Goal: Transaction & Acquisition: Purchase product/service

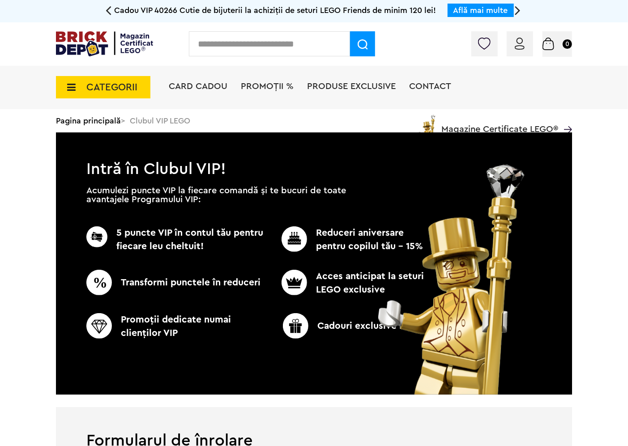
click at [133, 55] on img at bounding box center [104, 43] width 97 height 25
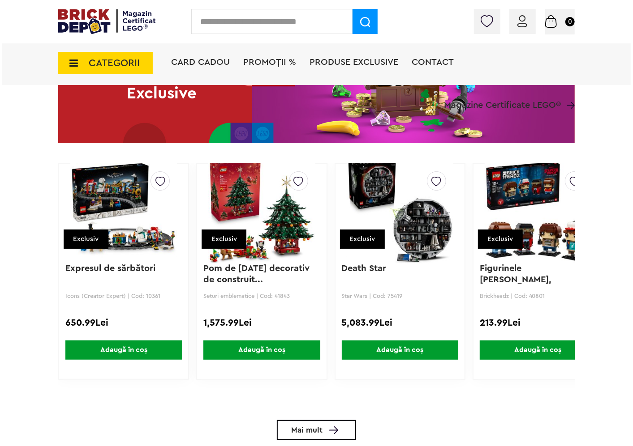
scroll to position [1393, 0]
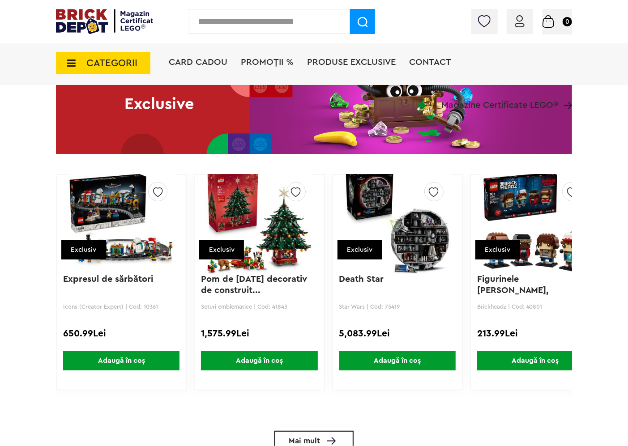
click at [293, 22] on input "text" at bounding box center [269, 21] width 161 height 25
paste input "*****"
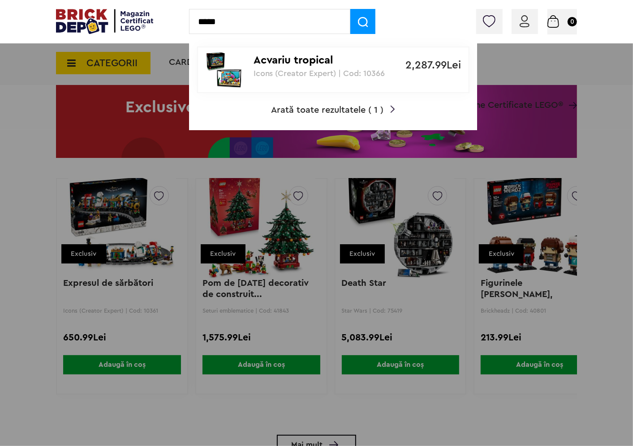
type input "*****"
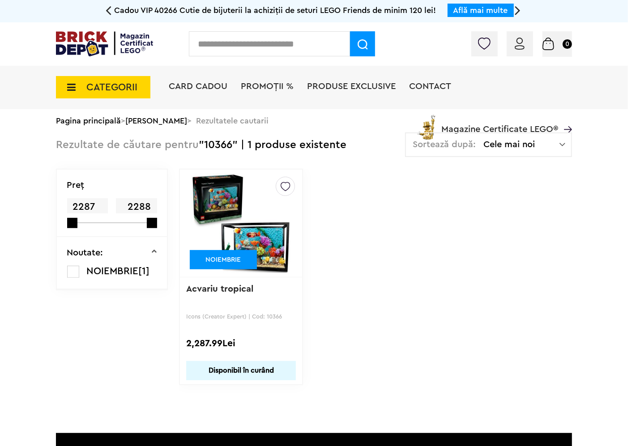
click at [218, 242] on img at bounding box center [241, 223] width 100 height 125
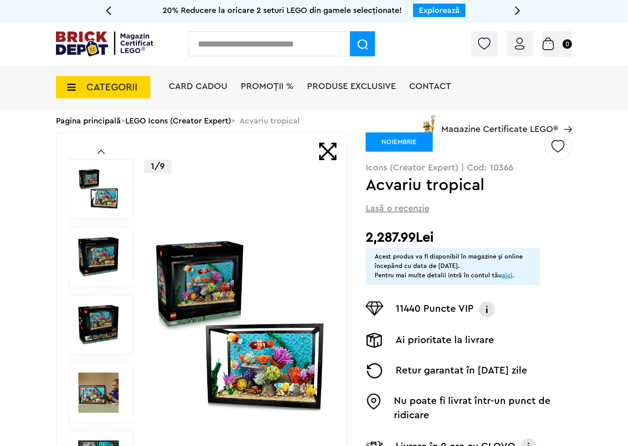
click at [218, 303] on img at bounding box center [240, 325] width 173 height 173
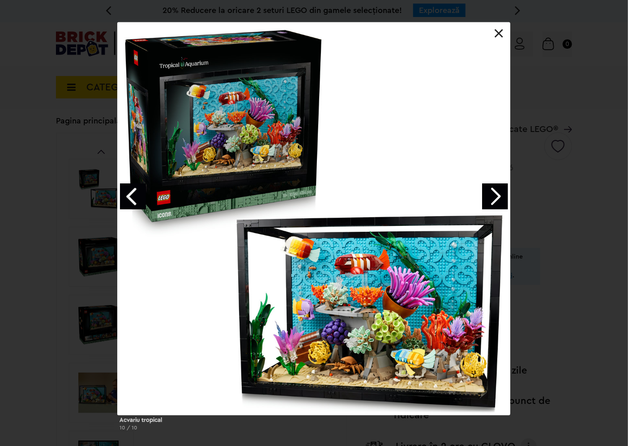
click at [490, 205] on link "Next image" at bounding box center [495, 197] width 26 height 26
click at [492, 34] on div at bounding box center [314, 218] width 392 height 393
click at [502, 38] on link at bounding box center [499, 33] width 9 height 9
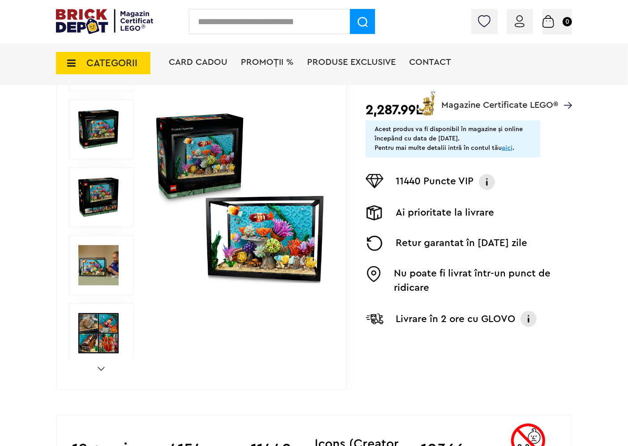
scroll to position [149, 0]
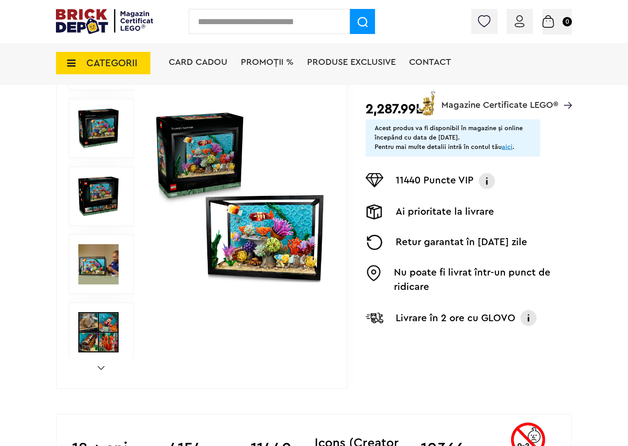
click at [72, 60] on icon at bounding box center [69, 63] width 14 height 10
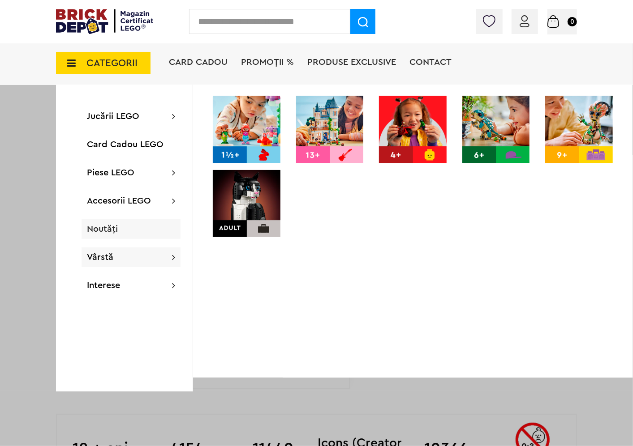
click at [109, 229] on span "Noutăți" at bounding box center [102, 229] width 31 height 9
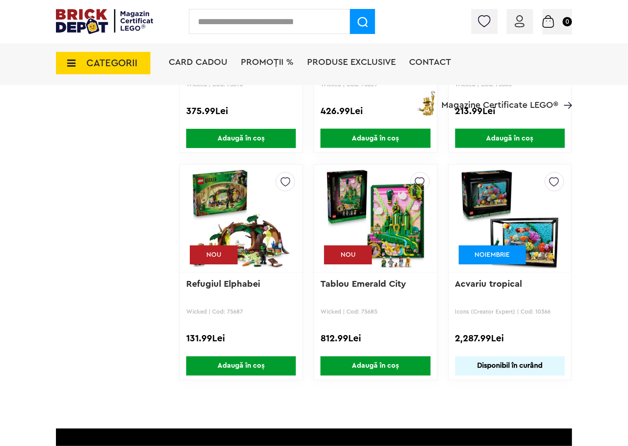
scroll to position [2636, 0]
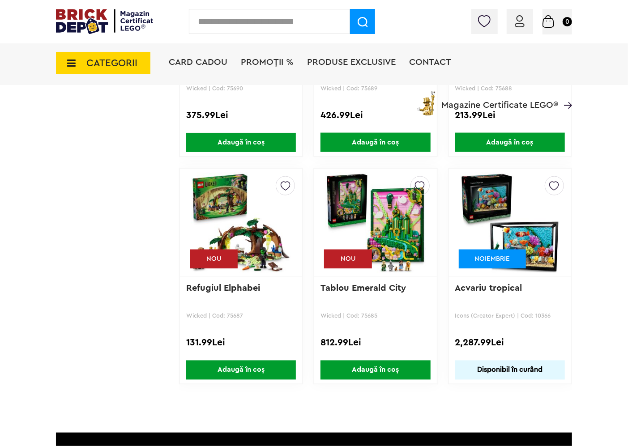
click at [484, 190] on img at bounding box center [510, 222] width 100 height 125
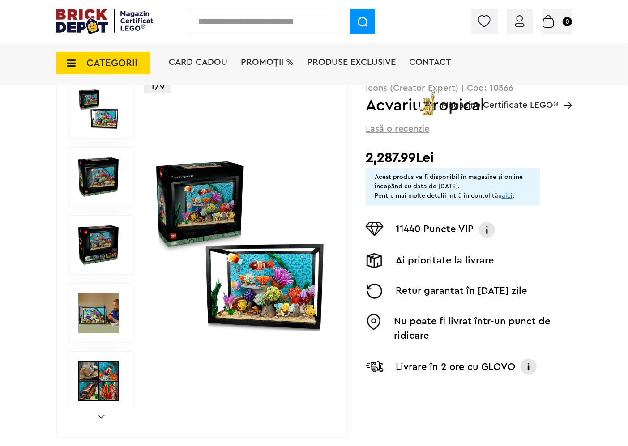
scroll to position [99, 0]
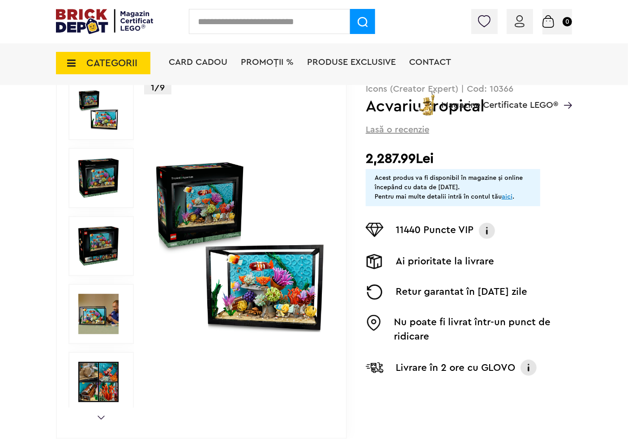
click at [224, 225] on img at bounding box center [240, 246] width 173 height 173
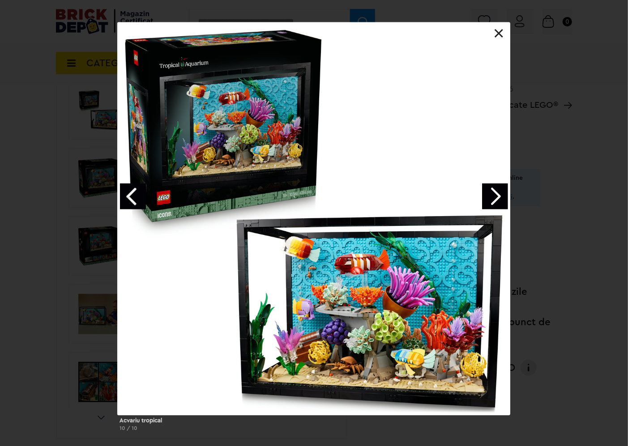
click at [495, 202] on link "Next image" at bounding box center [495, 197] width 26 height 26
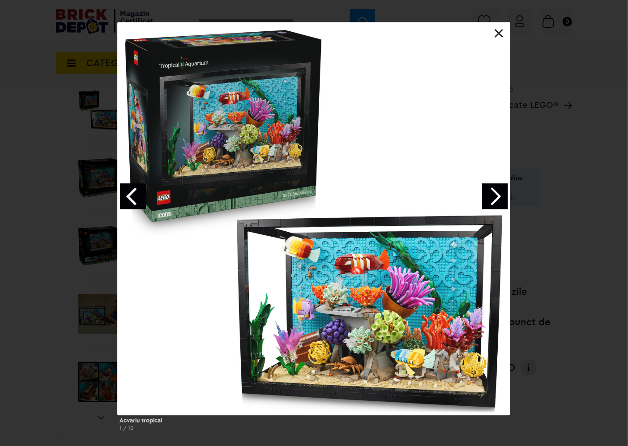
click at [495, 202] on link "Next image" at bounding box center [495, 197] width 26 height 26
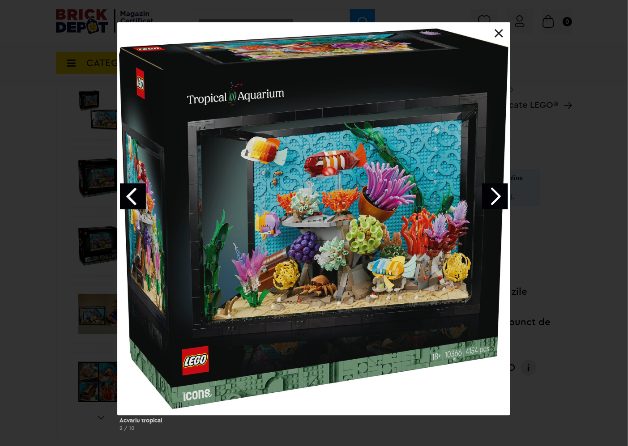
click at [495, 202] on link "Next image" at bounding box center [495, 197] width 26 height 26
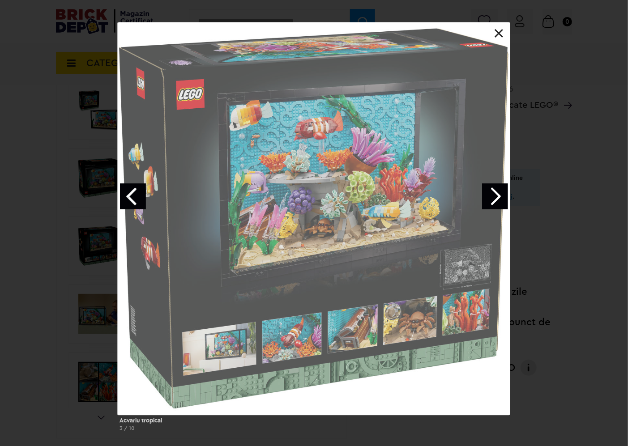
click at [495, 202] on link "Next image" at bounding box center [495, 197] width 26 height 26
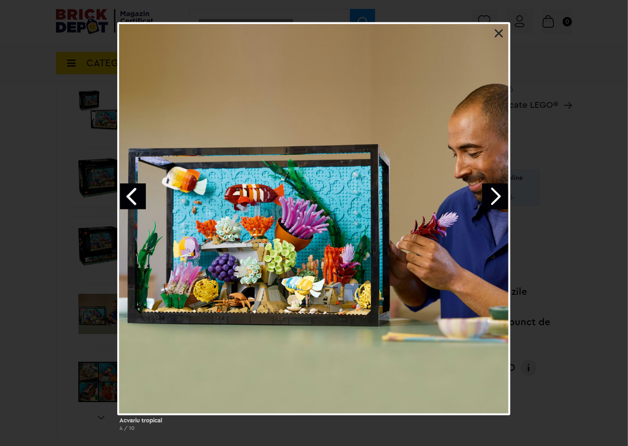
click at [493, 38] on div at bounding box center [314, 218] width 392 height 393
click at [501, 38] on link at bounding box center [499, 33] width 9 height 9
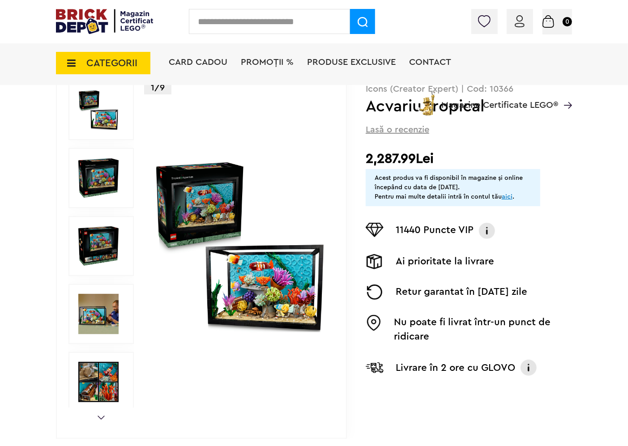
click at [219, 199] on img at bounding box center [240, 246] width 173 height 173
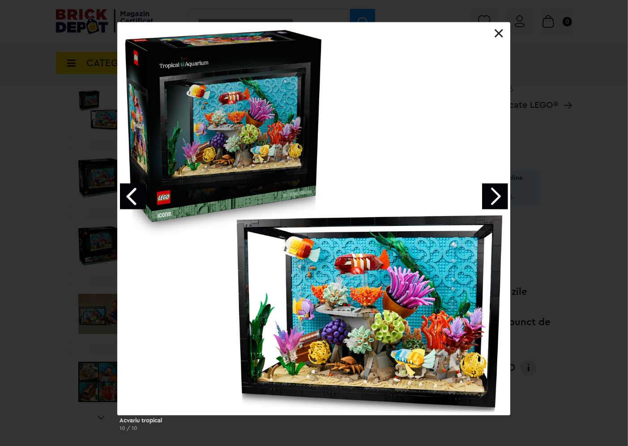
click at [501, 202] on link "Next image" at bounding box center [495, 197] width 26 height 26
click at [507, 200] on link "Next image" at bounding box center [495, 197] width 26 height 26
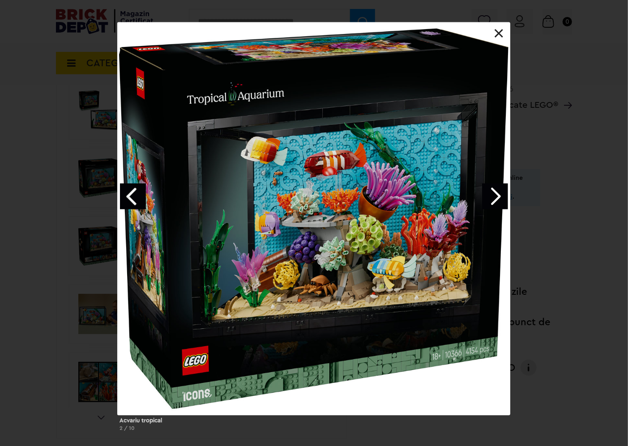
click at [490, 187] on link "Next image" at bounding box center [495, 197] width 26 height 26
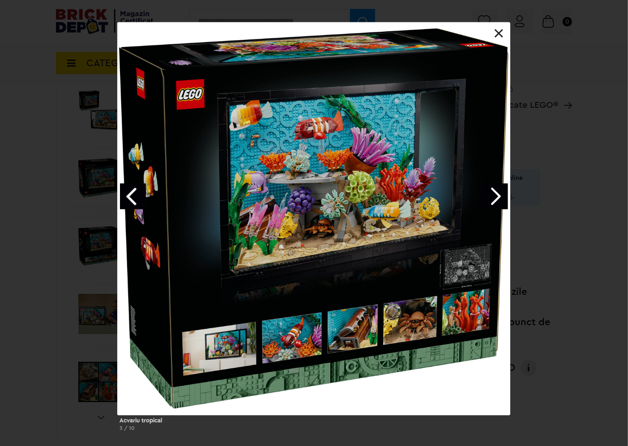
click at [490, 187] on link "Next image" at bounding box center [495, 197] width 26 height 26
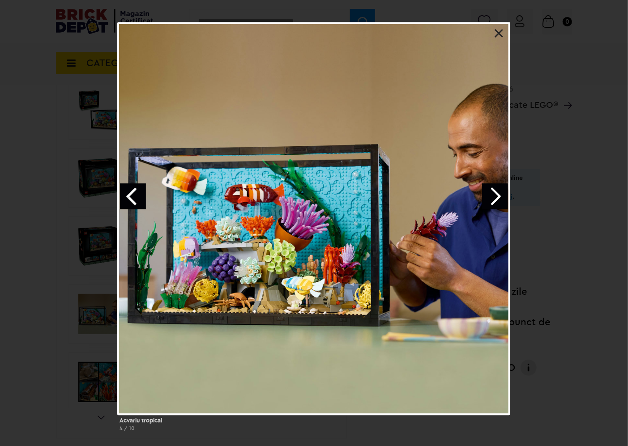
click at [490, 187] on link "Next image" at bounding box center [495, 197] width 26 height 26
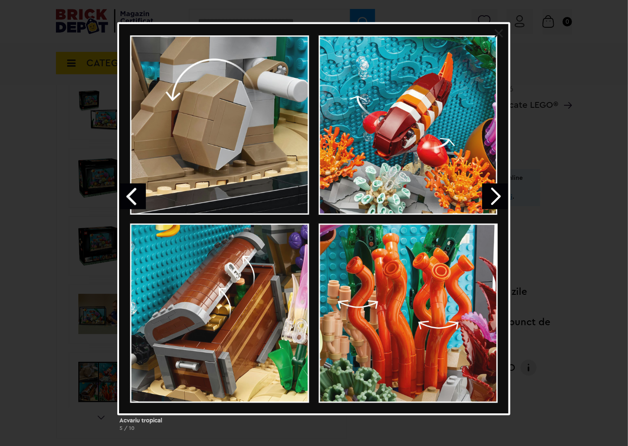
click at [490, 187] on link "Next image" at bounding box center [495, 197] width 26 height 26
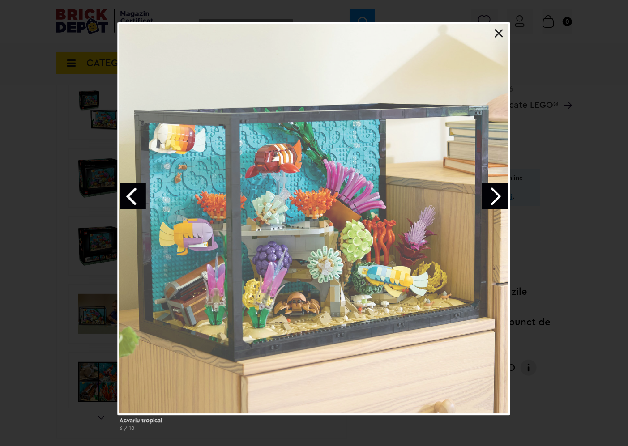
click at [490, 187] on link "Next image" at bounding box center [495, 197] width 26 height 26
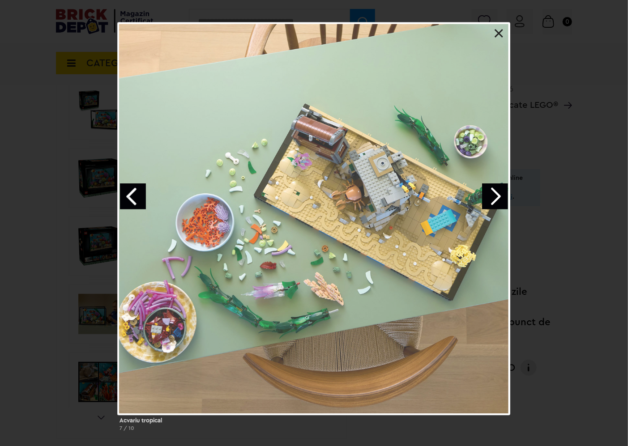
click at [490, 187] on link "Next image" at bounding box center [495, 197] width 26 height 26
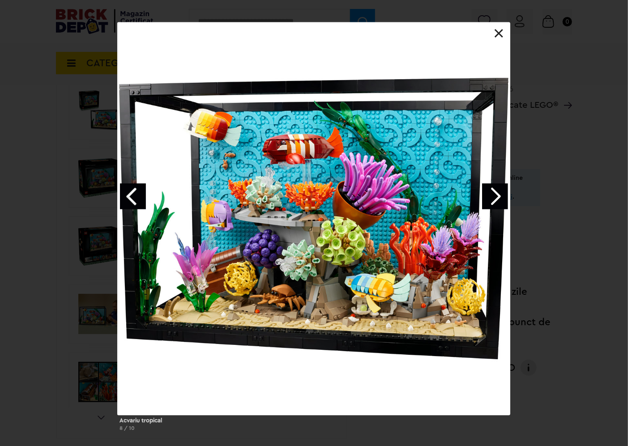
click at [490, 187] on link "Next image" at bounding box center [495, 197] width 26 height 26
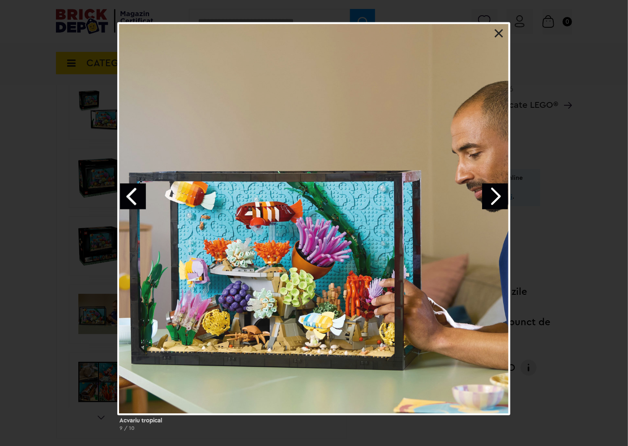
click at [490, 187] on link "Next image" at bounding box center [495, 197] width 26 height 26
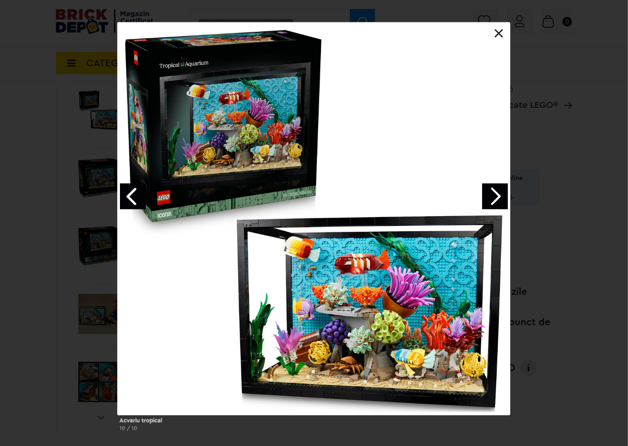
click at [490, 187] on link "Next image" at bounding box center [495, 197] width 26 height 26
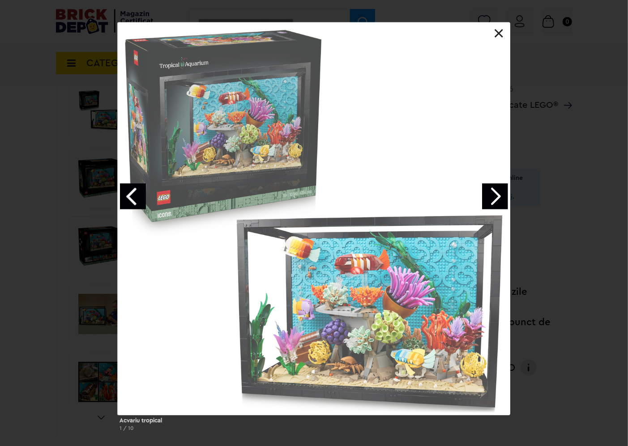
click at [490, 187] on link "Next image" at bounding box center [495, 197] width 26 height 26
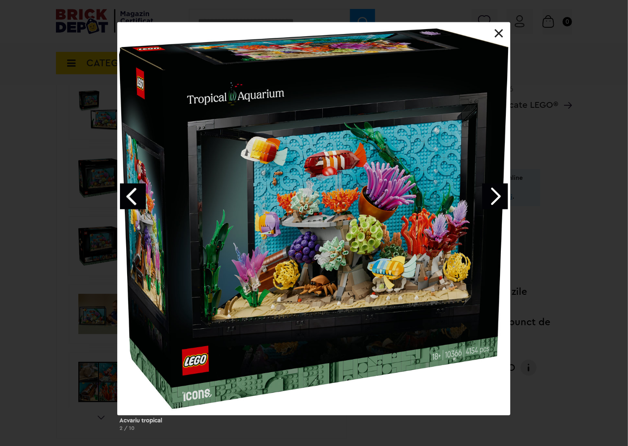
click at [490, 187] on link "Next image" at bounding box center [495, 197] width 26 height 26
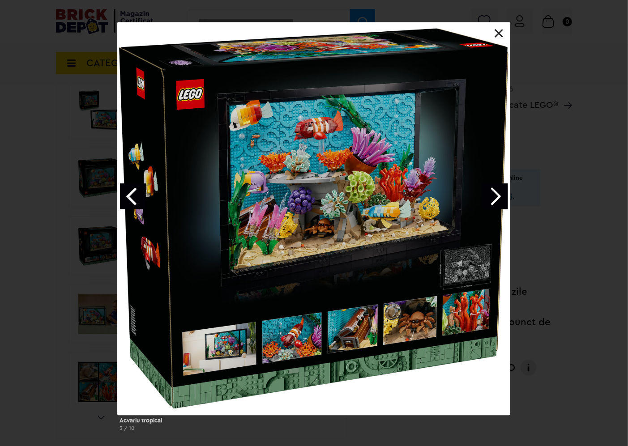
click at [490, 187] on link "Next image" at bounding box center [495, 197] width 26 height 26
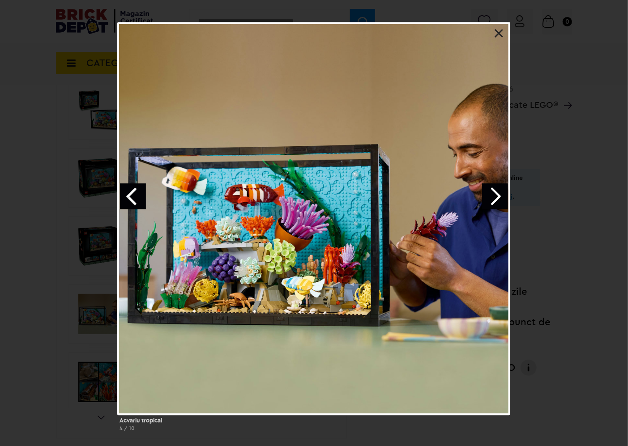
click at [490, 187] on link "Next image" at bounding box center [495, 197] width 26 height 26
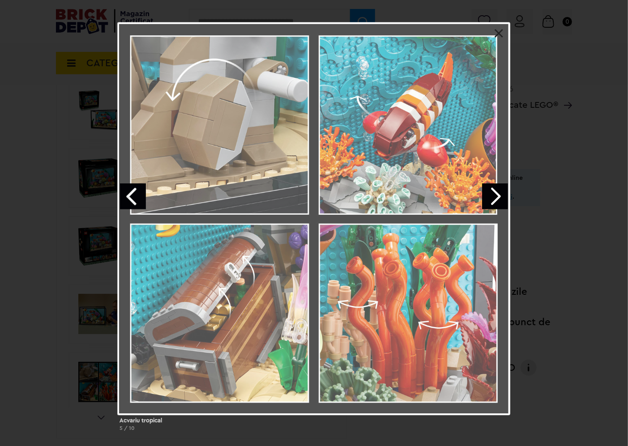
click at [490, 187] on link "Next image" at bounding box center [495, 197] width 26 height 26
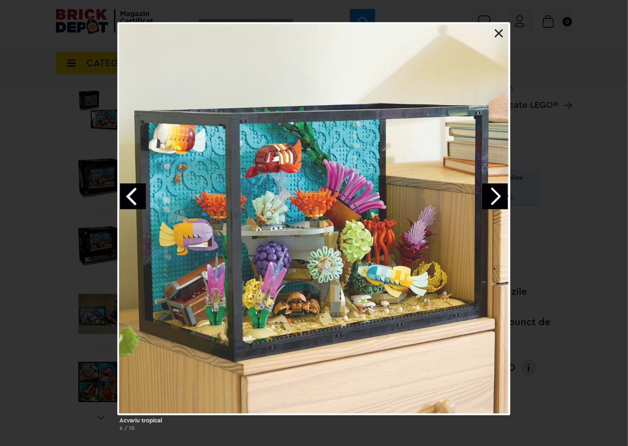
click at [490, 187] on link "Next image" at bounding box center [495, 197] width 26 height 26
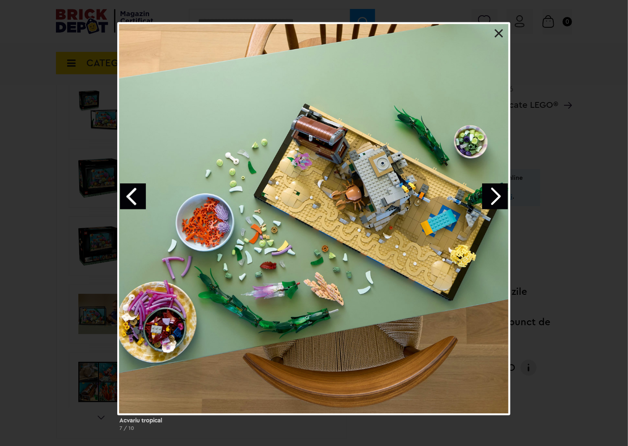
click at [490, 187] on link "Next image" at bounding box center [495, 197] width 26 height 26
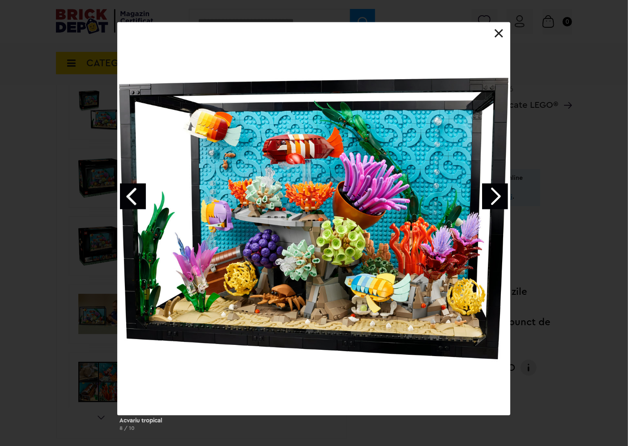
click at [500, 34] on link at bounding box center [499, 33] width 9 height 9
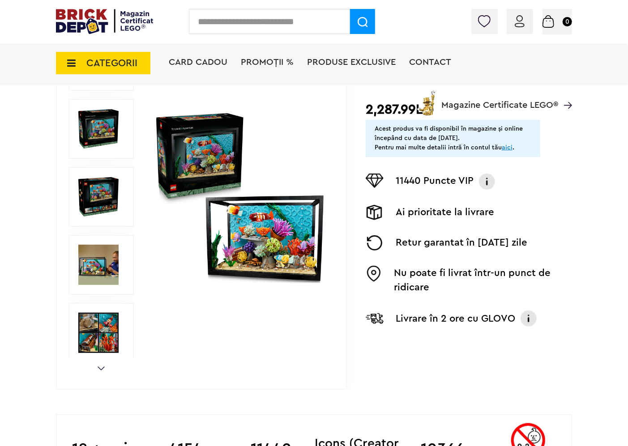
scroll to position [149, 0]
